Goal: Information Seeking & Learning: Learn about a topic

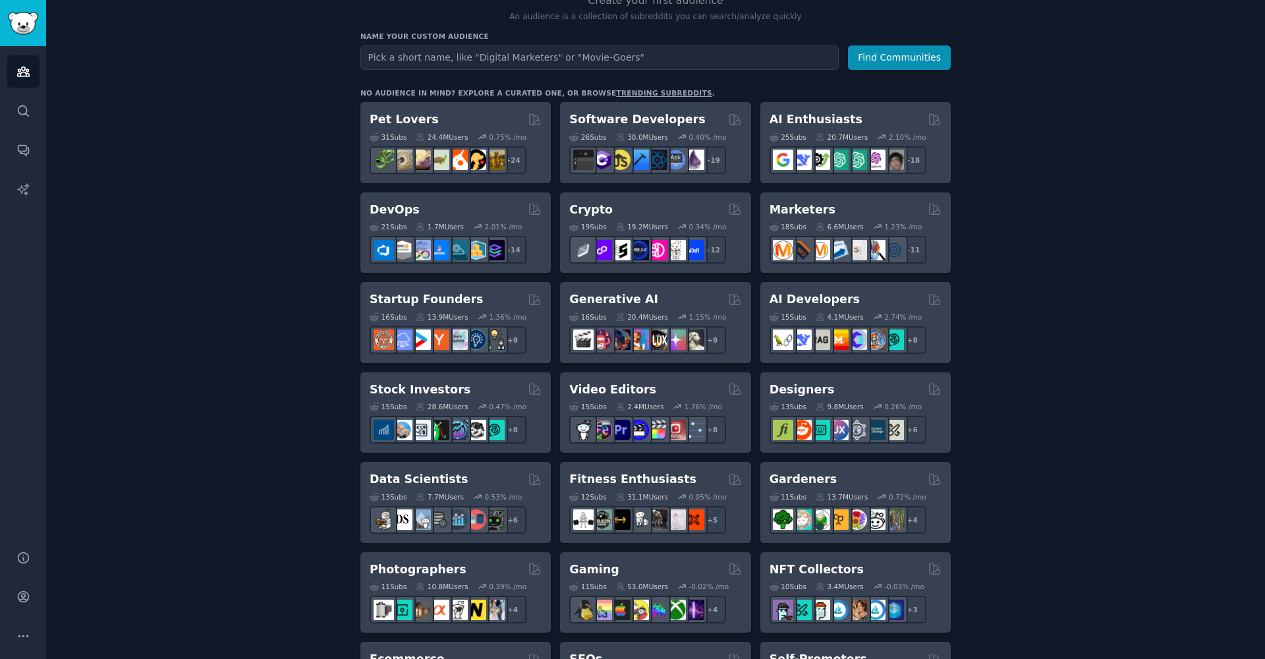
scroll to position [153, 0]
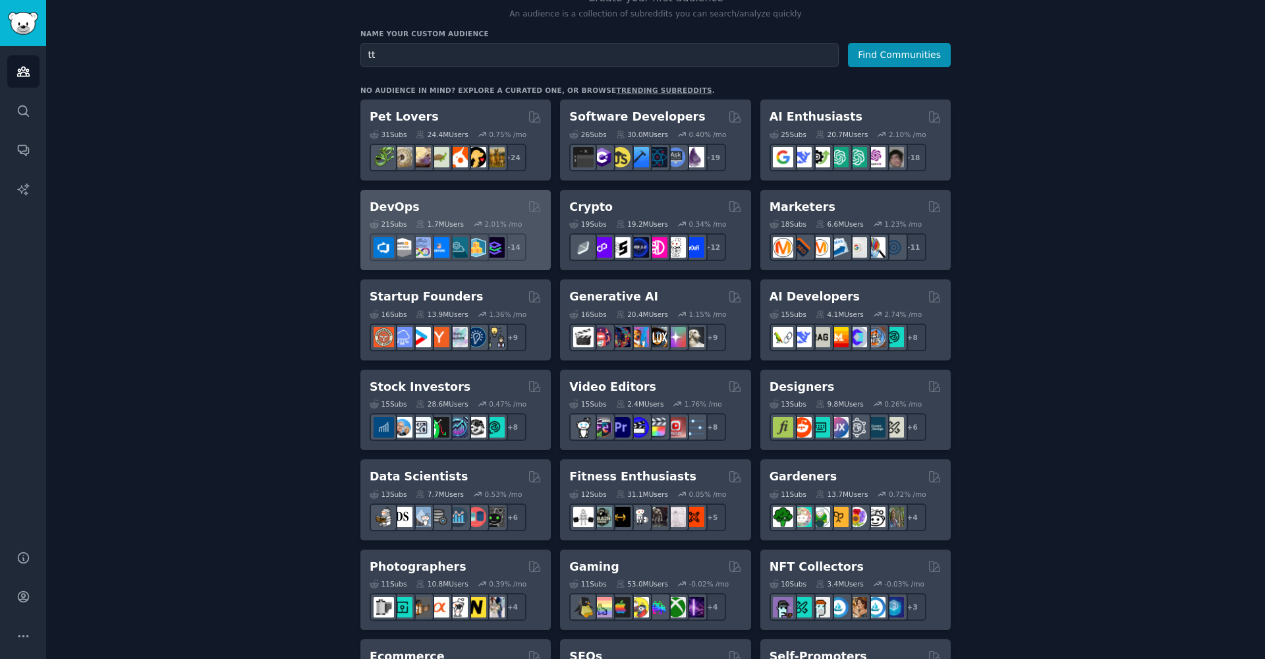
type input "t"
type input "looking for tool"
click at [900, 53] on button "Find Communities" at bounding box center [899, 55] width 103 height 24
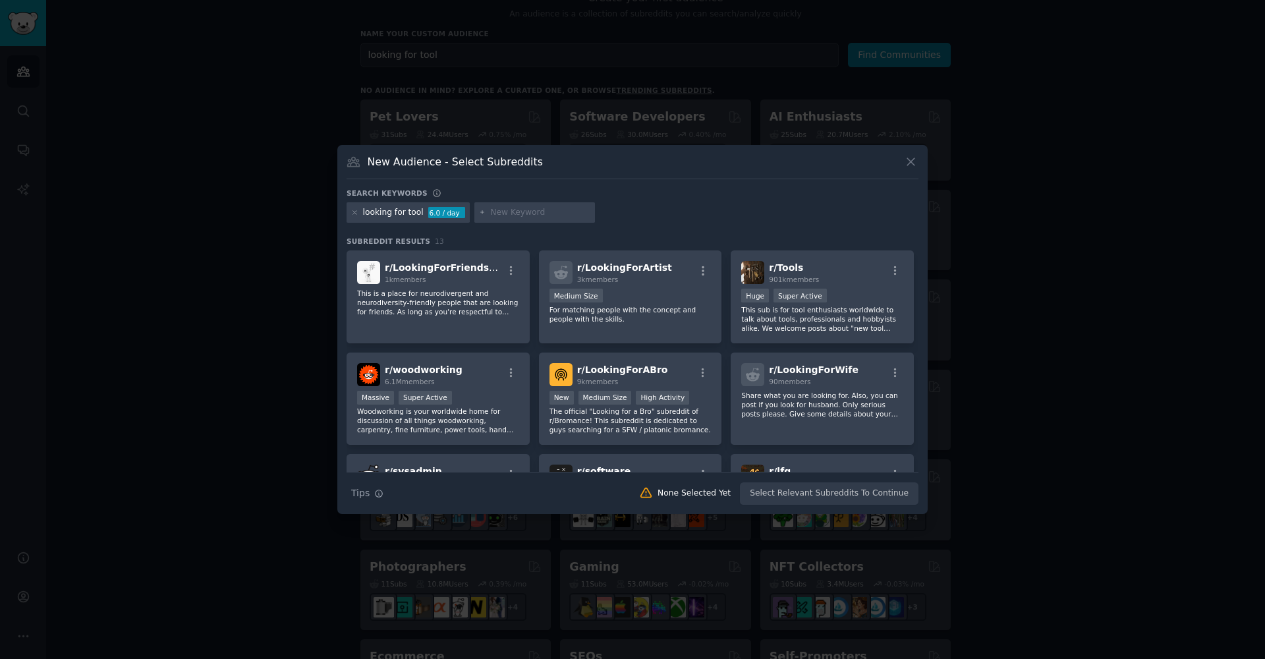
click at [654, 49] on div at bounding box center [632, 329] width 1265 height 659
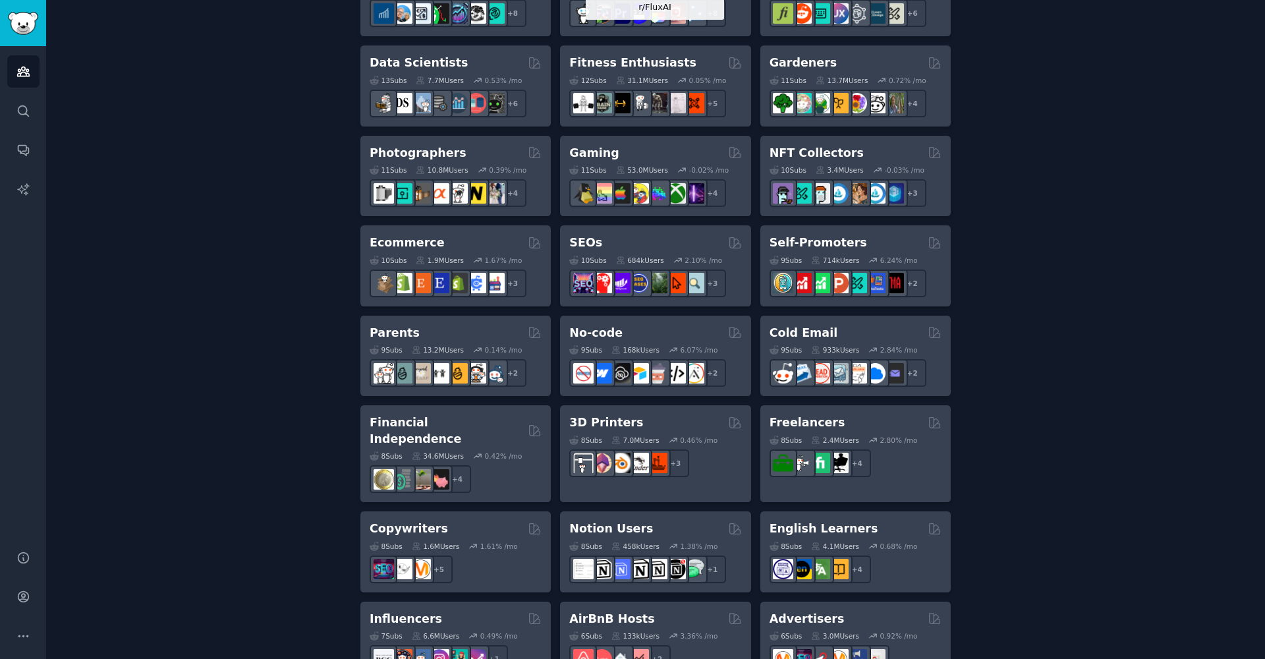
scroll to position [567, 0]
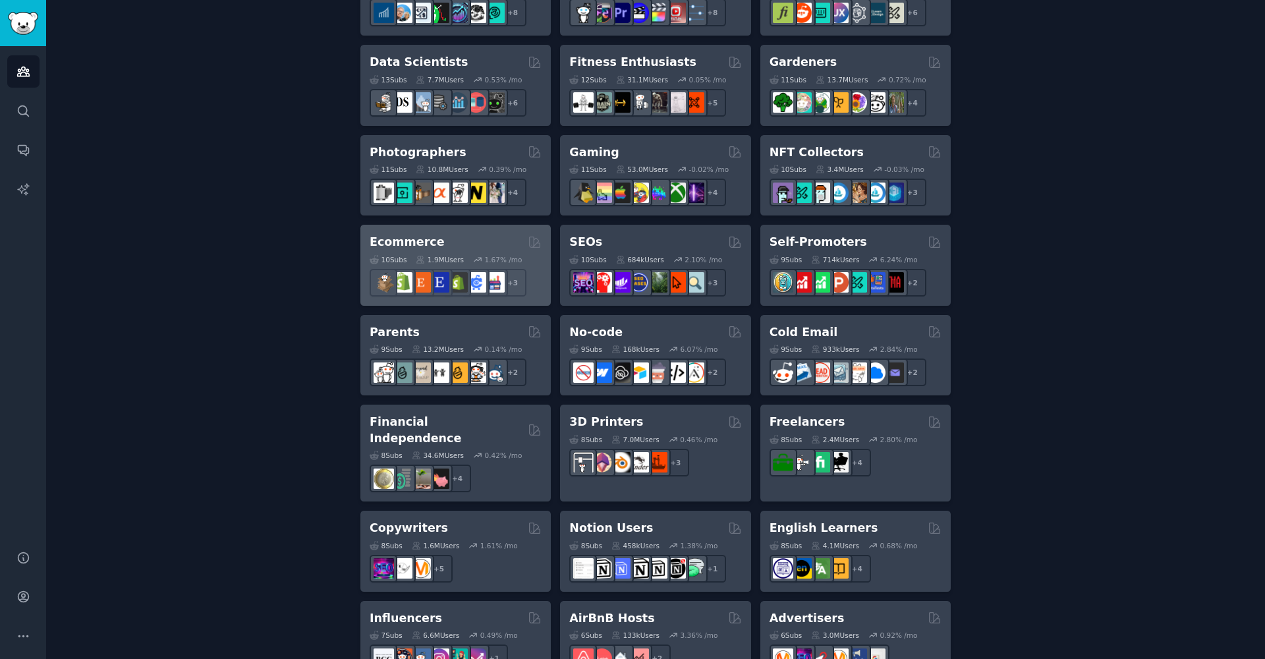
click at [490, 250] on div "10 Sub s 1.9M Users 1.67 % /mo r/Random_Acts_of_Etsy, r/AmazonSeller, r/ecommer…" at bounding box center [456, 273] width 172 height 46
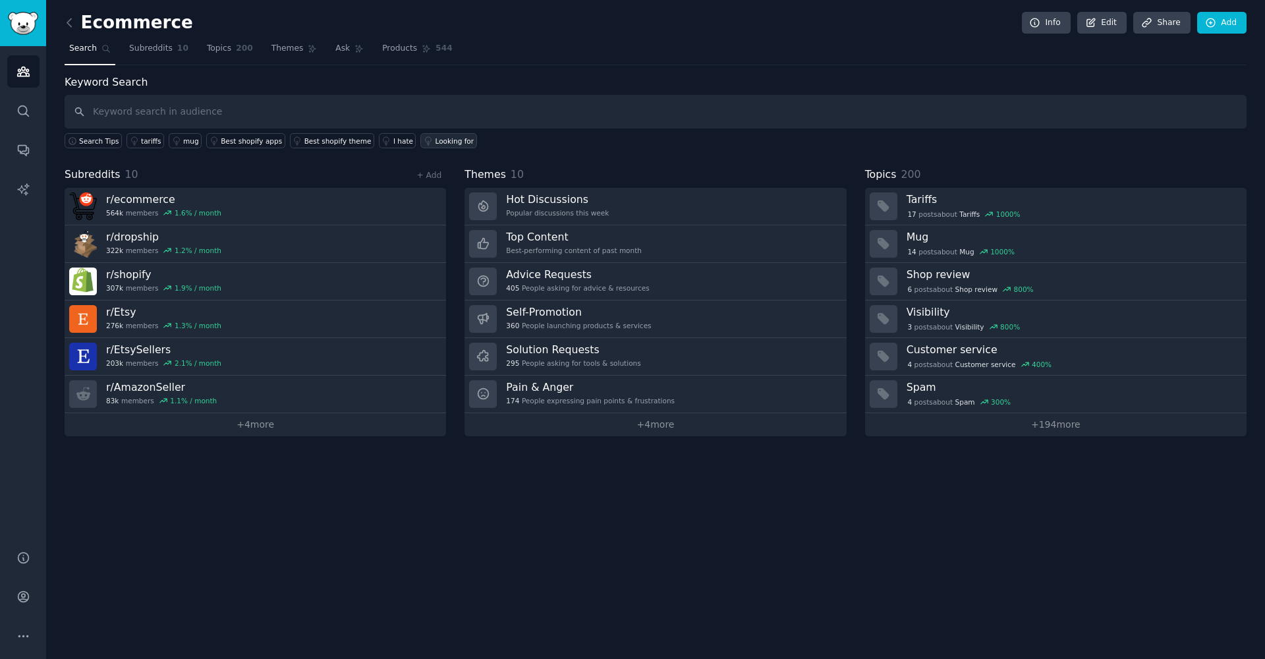
click at [448, 142] on div "Looking for" at bounding box center [454, 140] width 39 height 9
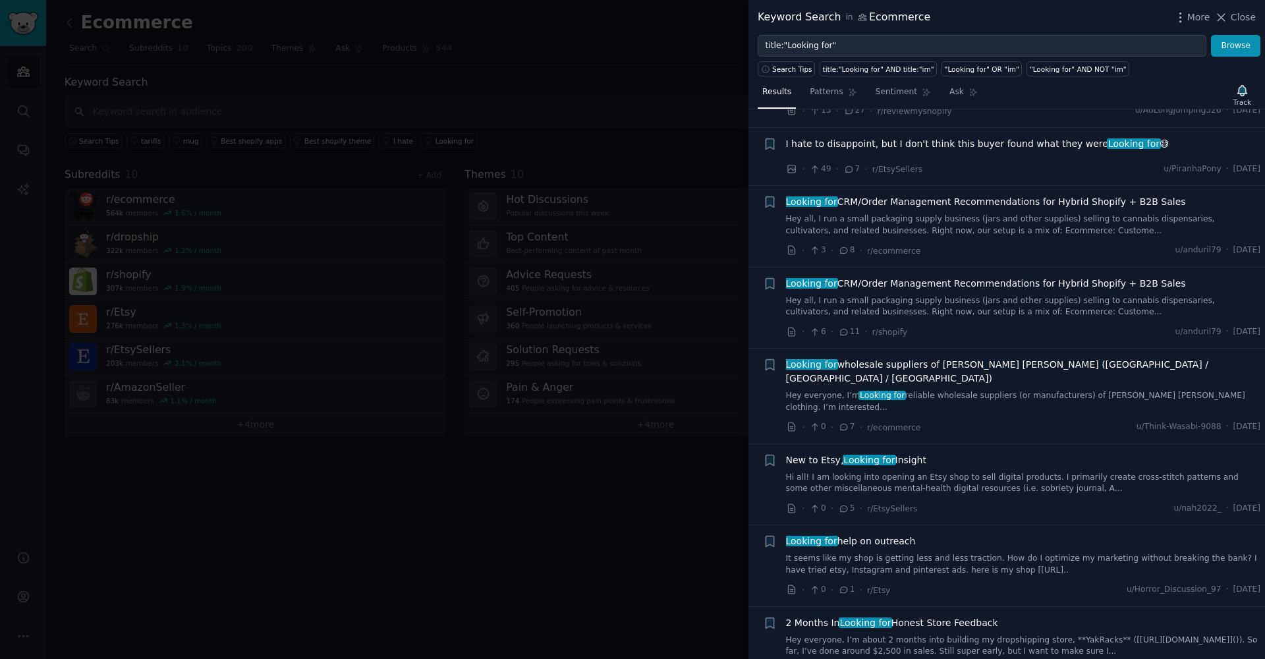
scroll to position [654, 0]
click at [617, 190] on div at bounding box center [632, 329] width 1265 height 659
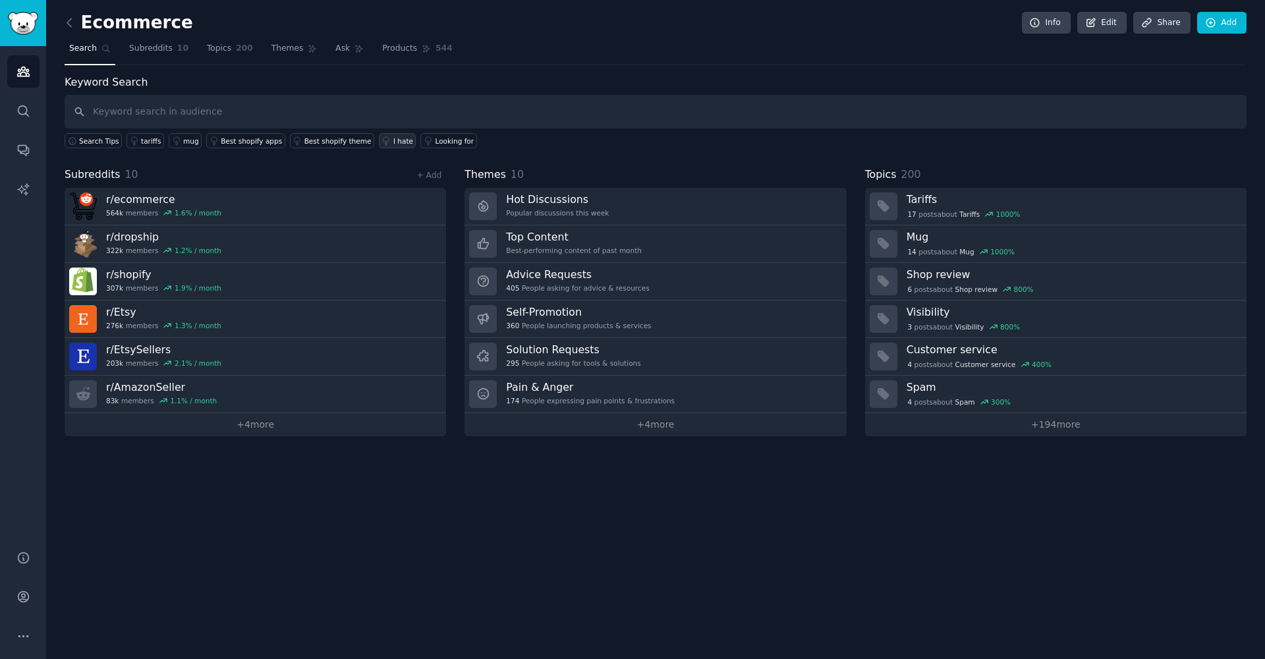
click at [393, 144] on div "I hate" at bounding box center [403, 140] width 20 height 9
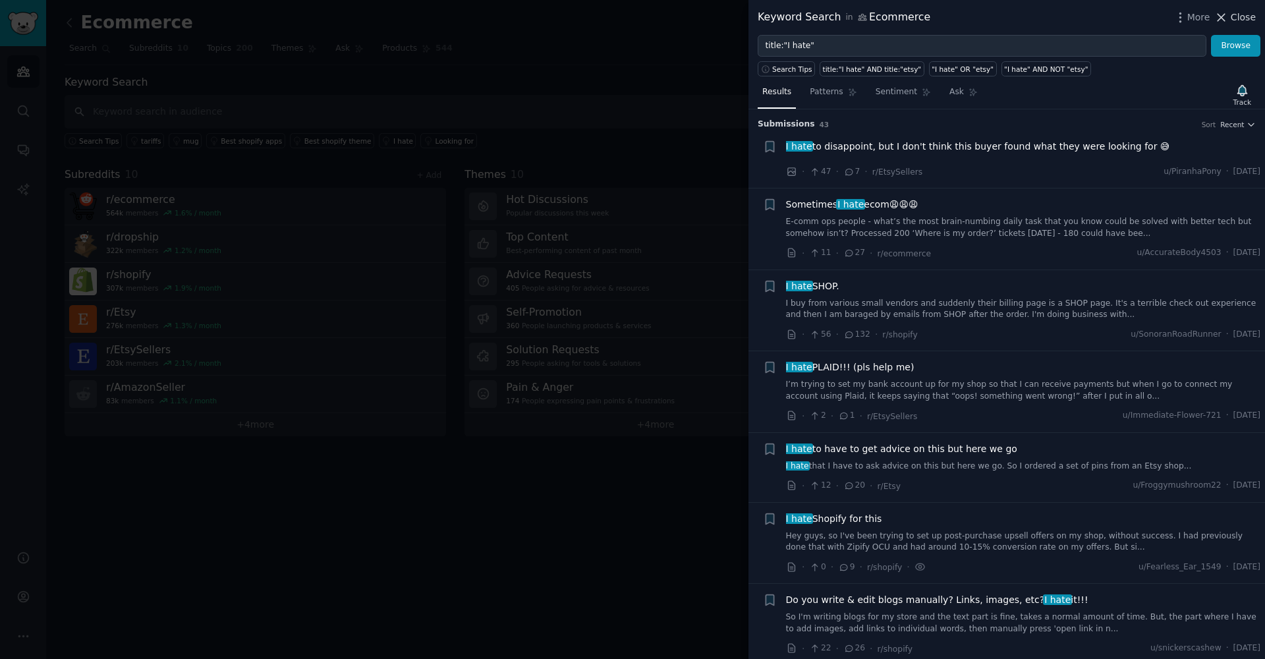
click at [1234, 16] on span "Close" at bounding box center [1243, 18] width 25 height 14
